Goal: Check status: Check status

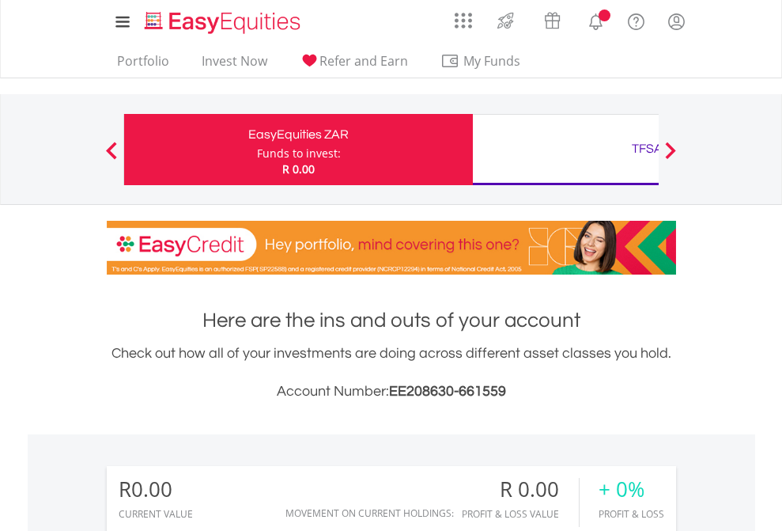
scroll to position [152, 248]
click at [257, 149] on div "Funds to invest:" at bounding box center [299, 154] width 84 height 16
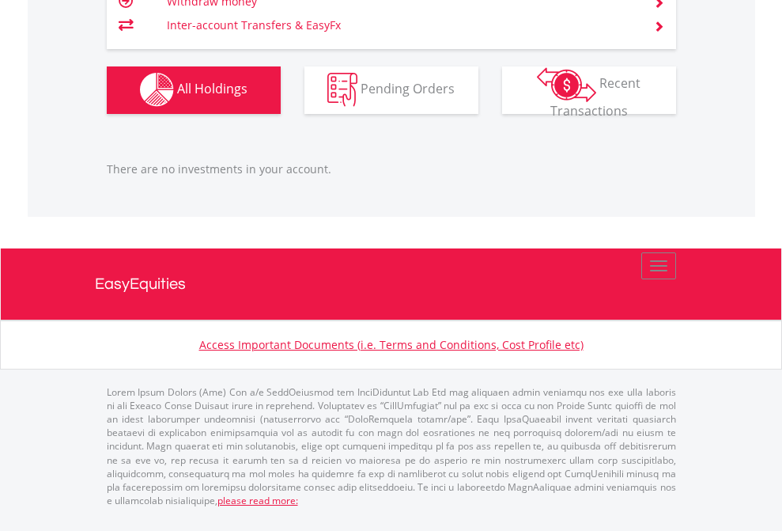
scroll to position [152, 248]
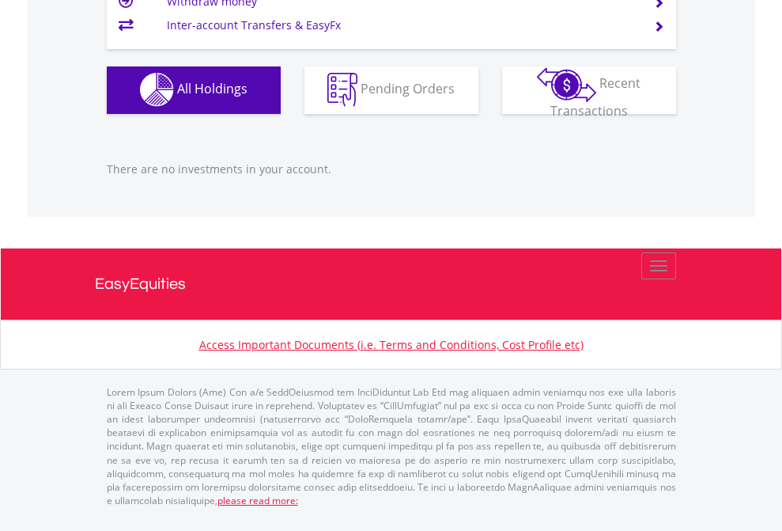
scroll to position [152, 248]
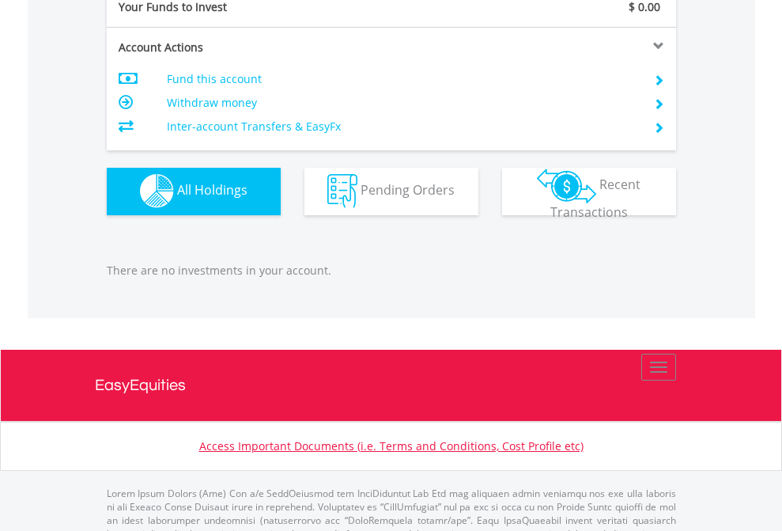
scroll to position [1566, 0]
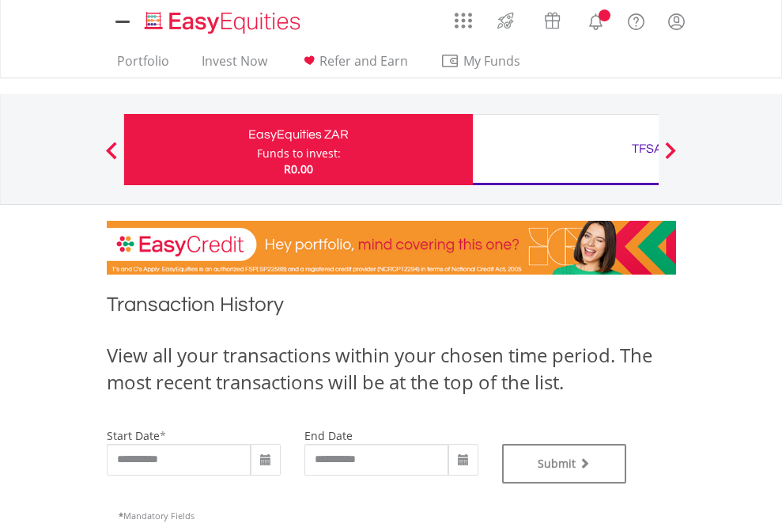
type input "**********"
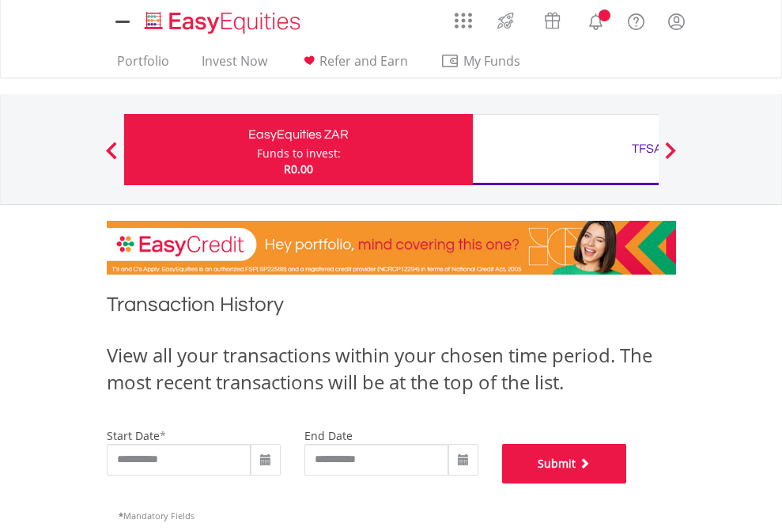
click at [627, 483] on button "Submit" at bounding box center [564, 464] width 125 height 40
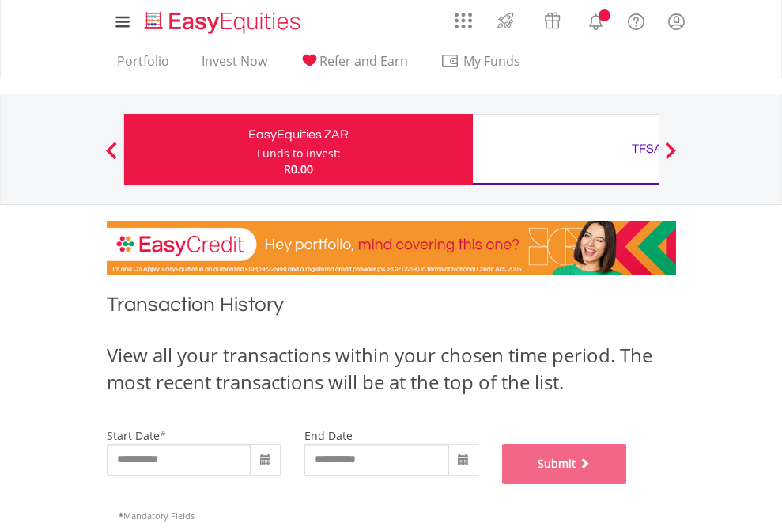
scroll to position [641, 0]
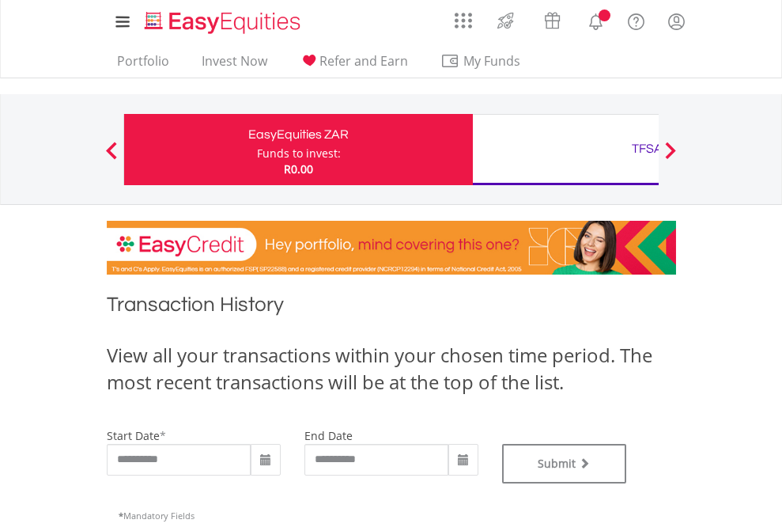
click at [565, 149] on div "TFSA" at bounding box center [647, 149] width 330 height 22
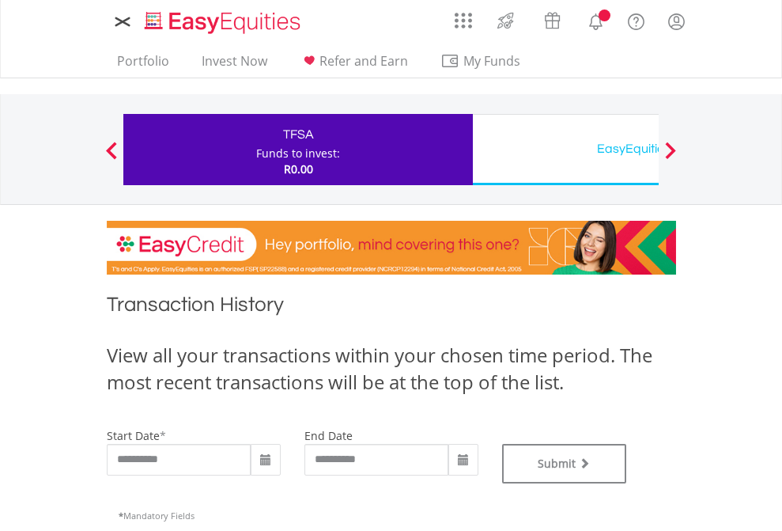
type input "**********"
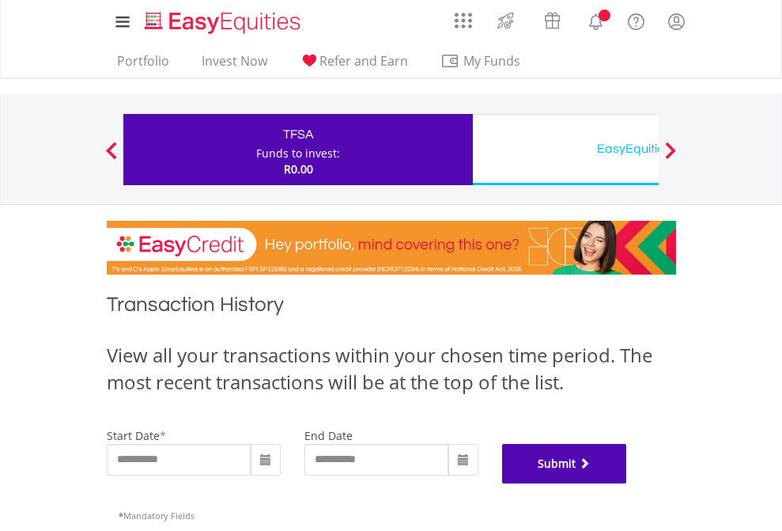
click at [627, 483] on button "Submit" at bounding box center [564, 464] width 125 height 40
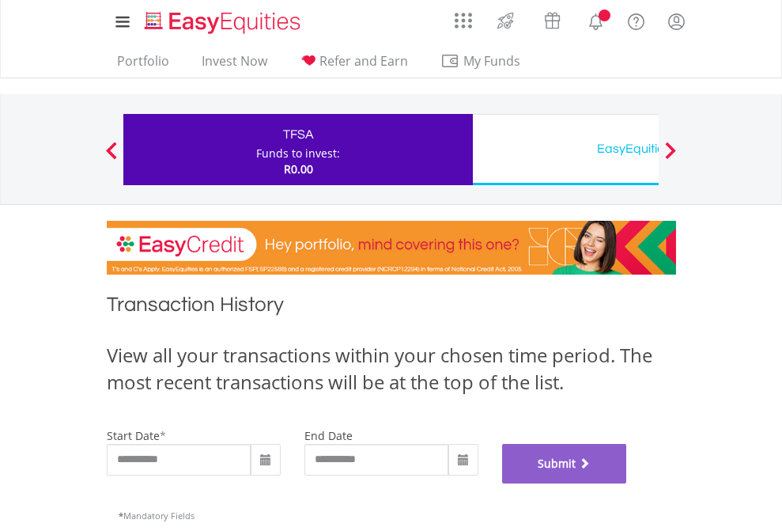
scroll to position [641, 0]
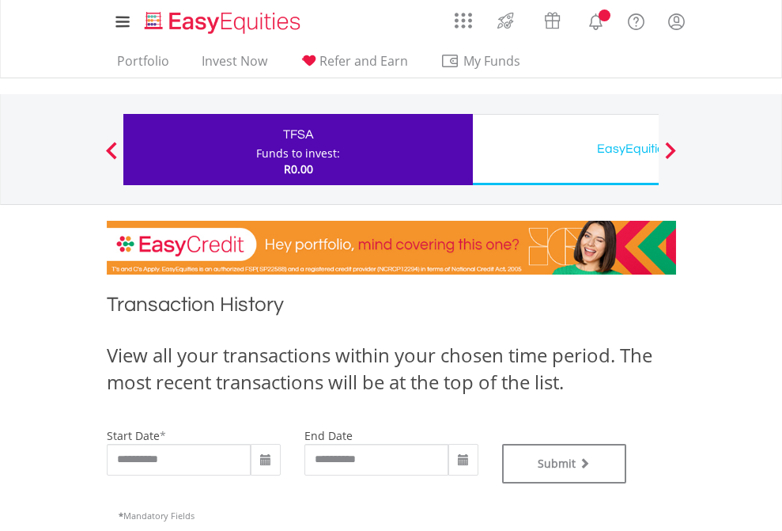
click at [565, 149] on div "EasyEquities USD" at bounding box center [647, 149] width 330 height 22
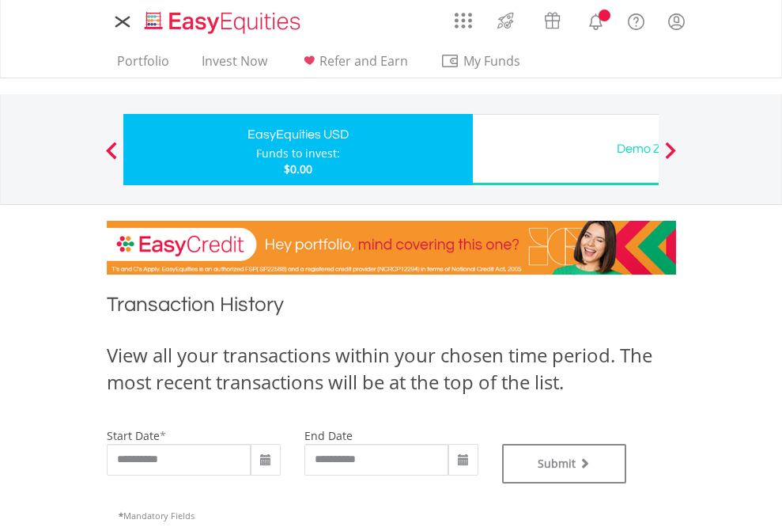
type input "**********"
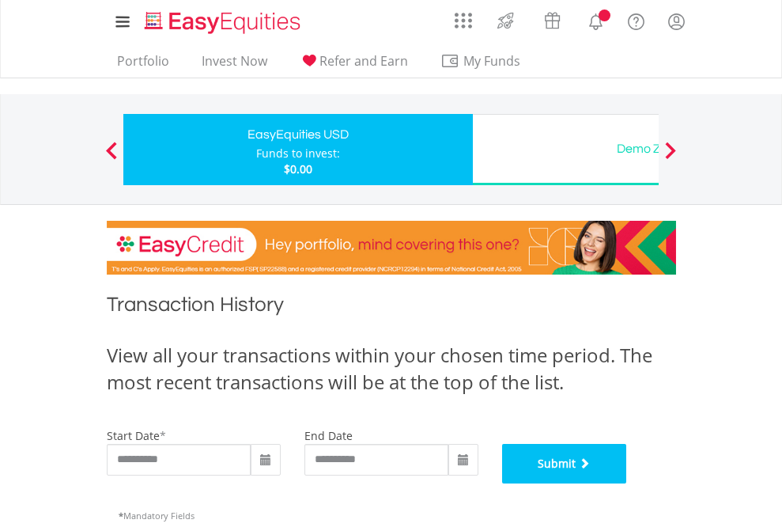
click at [627, 483] on button "Submit" at bounding box center [564, 464] width 125 height 40
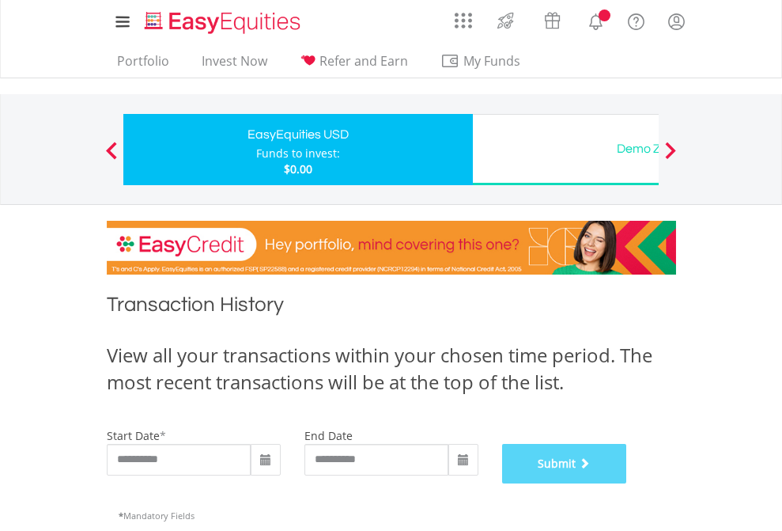
scroll to position [641, 0]
